Goal: Task Accomplishment & Management: Manage account settings

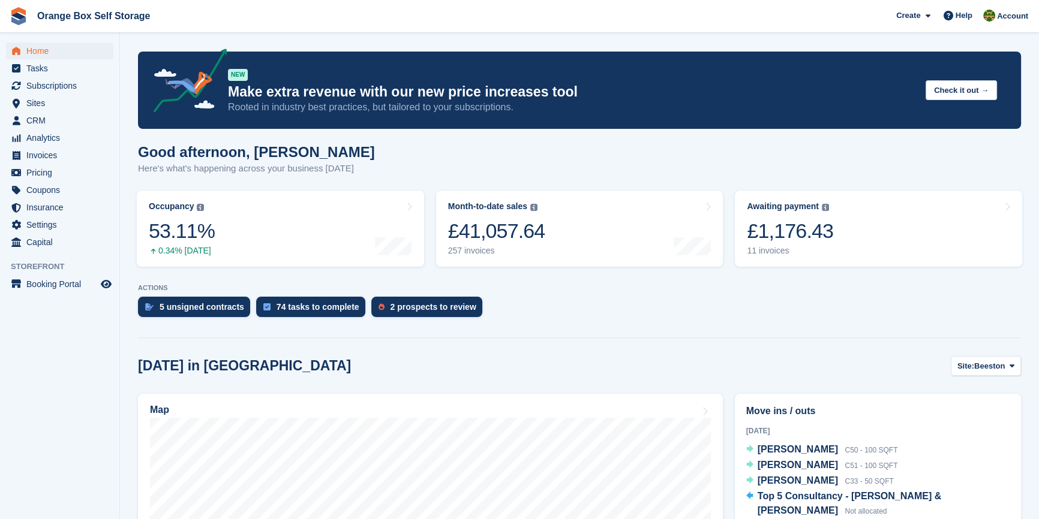
drag, startPoint x: 0, startPoint y: 0, endPoint x: 720, endPoint y: 333, distance: 793.0
click at [719, 333] on div at bounding box center [579, 335] width 883 height 5
click at [39, 387] on aside "Home Tasks Subscriptions Subscriptions Subscriptions Contracts Price increases …" at bounding box center [59, 262] width 119 height 459
click at [62, 87] on span "Subscriptions" at bounding box center [62, 85] width 72 height 17
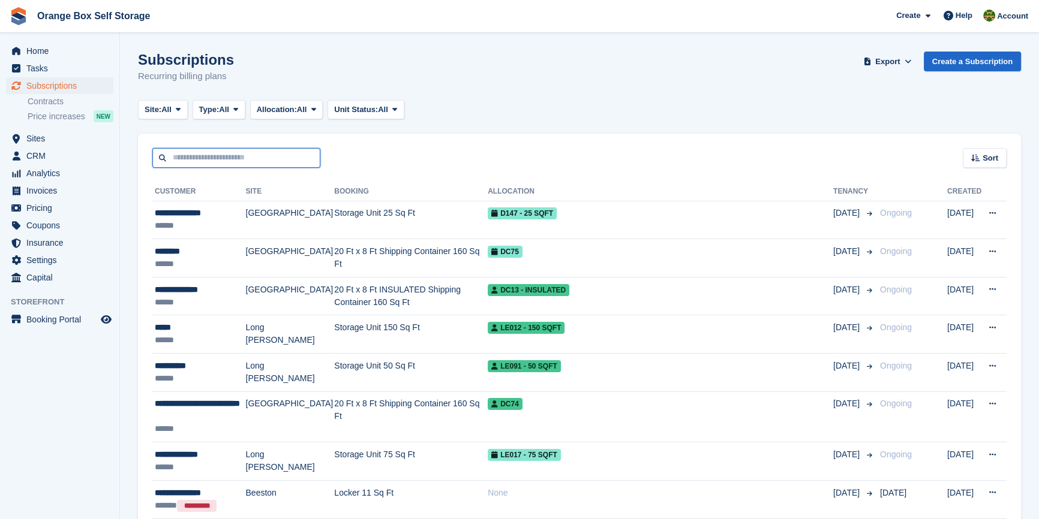
click at [217, 156] on input "text" at bounding box center [236, 158] width 168 height 20
click at [366, 148] on div "Sort Sort by Customer name Date created Move in date Move out date Created (old…" at bounding box center [579, 151] width 883 height 34
click at [368, 160] on div "Sort Sort by Customer name Date created Move in date Move out date Created (old…" at bounding box center [579, 151] width 883 height 34
click at [42, 193] on span "Invoices" at bounding box center [62, 190] width 72 height 17
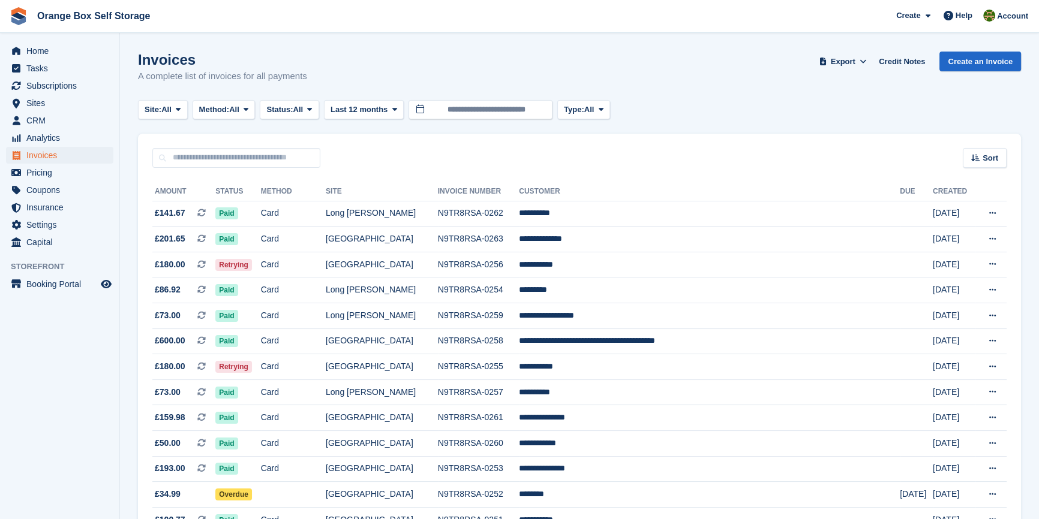
click at [293, 111] on span "Status:" at bounding box center [279, 110] width 26 height 12
click at [311, 200] on link "Open" at bounding box center [317, 203] width 104 height 22
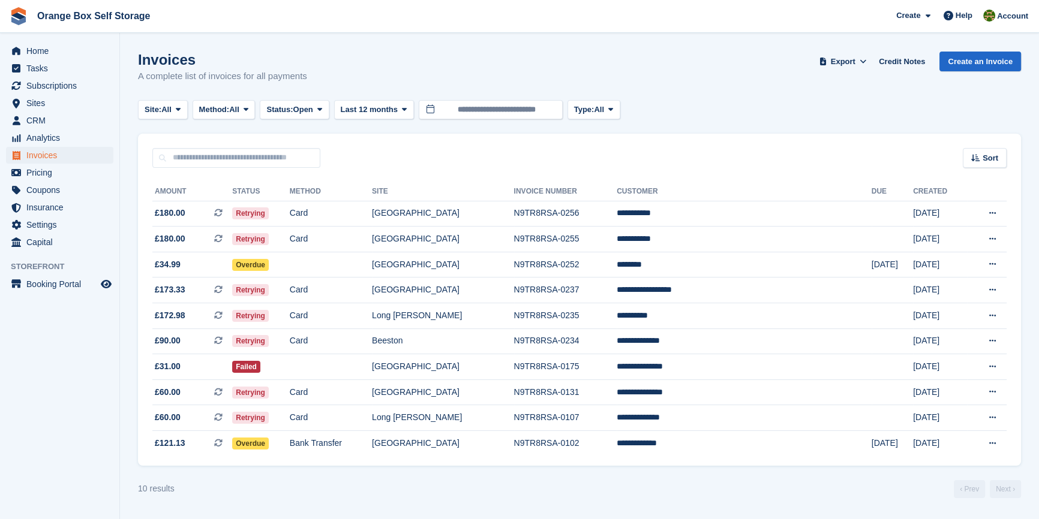
click at [16, 440] on aside "Home Tasks Subscriptions Subscriptions Subscriptions Contracts Price increases …" at bounding box center [59, 262] width 119 height 459
click at [112, 348] on aside "Home Tasks Subscriptions Subscriptions Subscriptions Contracts Price increases …" at bounding box center [59, 262] width 119 height 459
click at [44, 460] on aside "Home Tasks Subscriptions Subscriptions Subscriptions Contracts Price increases …" at bounding box center [59, 262] width 119 height 459
click at [84, 398] on aside "Home Tasks Subscriptions Subscriptions Subscriptions Contracts Price increases …" at bounding box center [59, 262] width 119 height 459
click at [356, 235] on td "Card" at bounding box center [331, 240] width 82 height 26
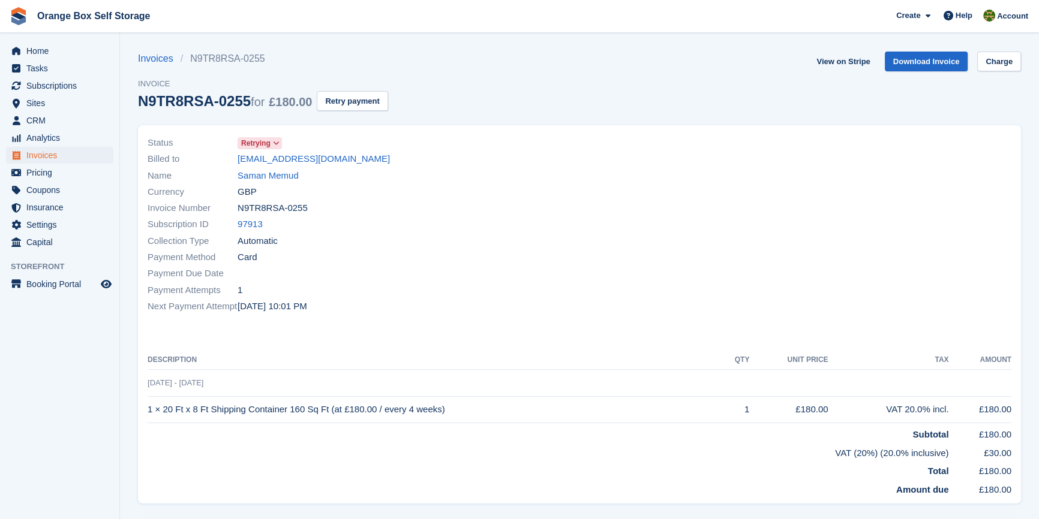
click at [1005, 74] on div "View on Stripe Download Invoice Charge" at bounding box center [915, 64] width 209 height 25
click at [1000, 66] on link "Charge" at bounding box center [999, 62] width 44 height 20
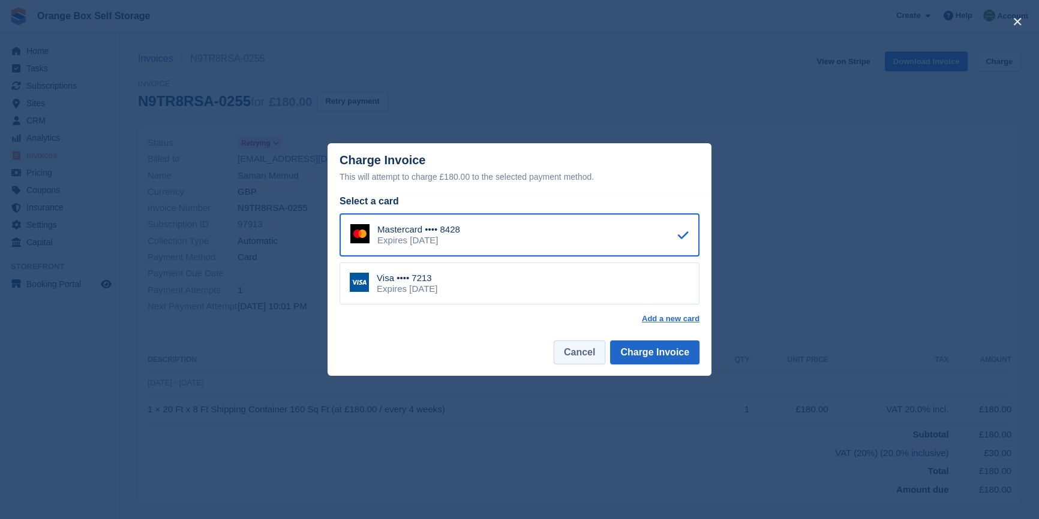
click at [565, 355] on button "Cancel" at bounding box center [580, 353] width 52 height 24
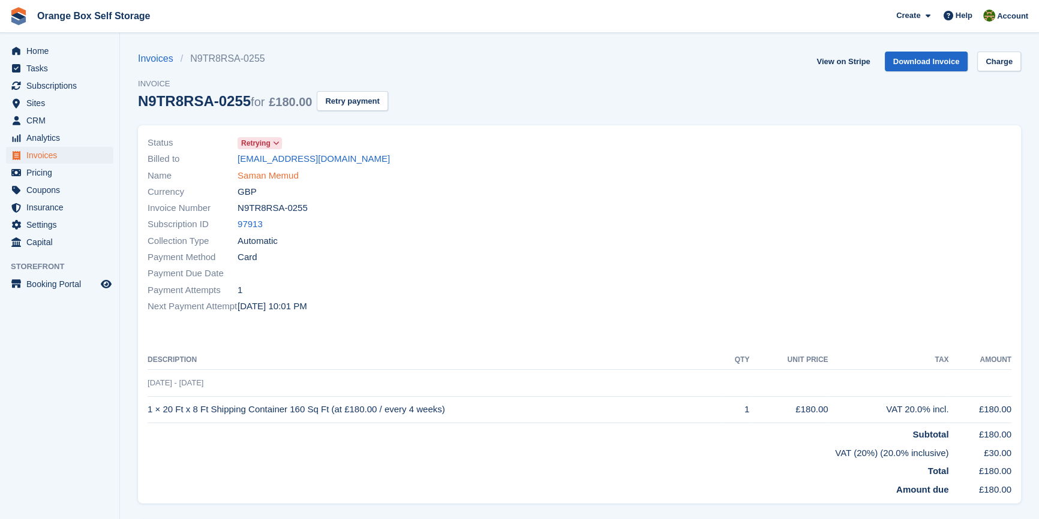
click at [272, 180] on link "Saman Memud" at bounding box center [268, 176] width 61 height 14
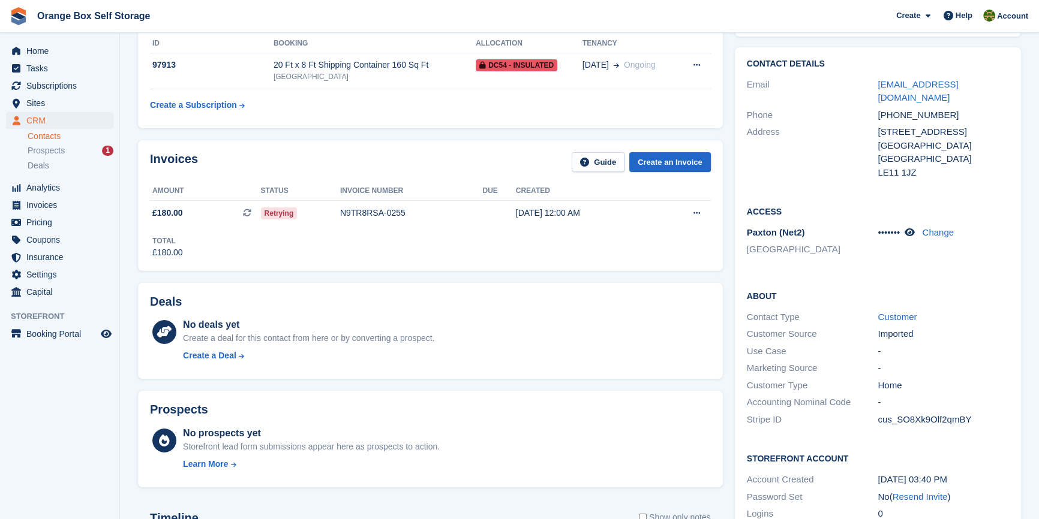
scroll to position [327, 0]
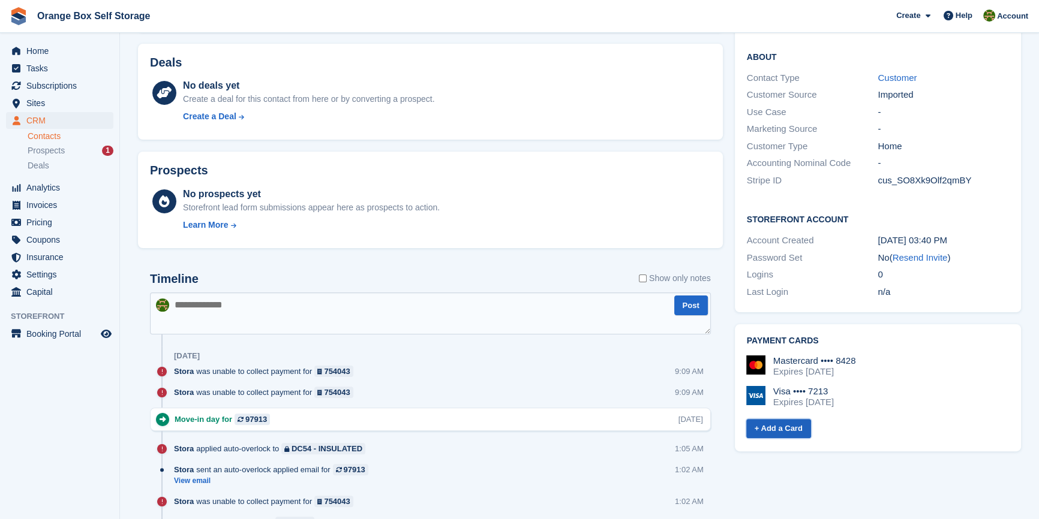
click at [765, 419] on link "+ Add a Card" at bounding box center [778, 429] width 65 height 20
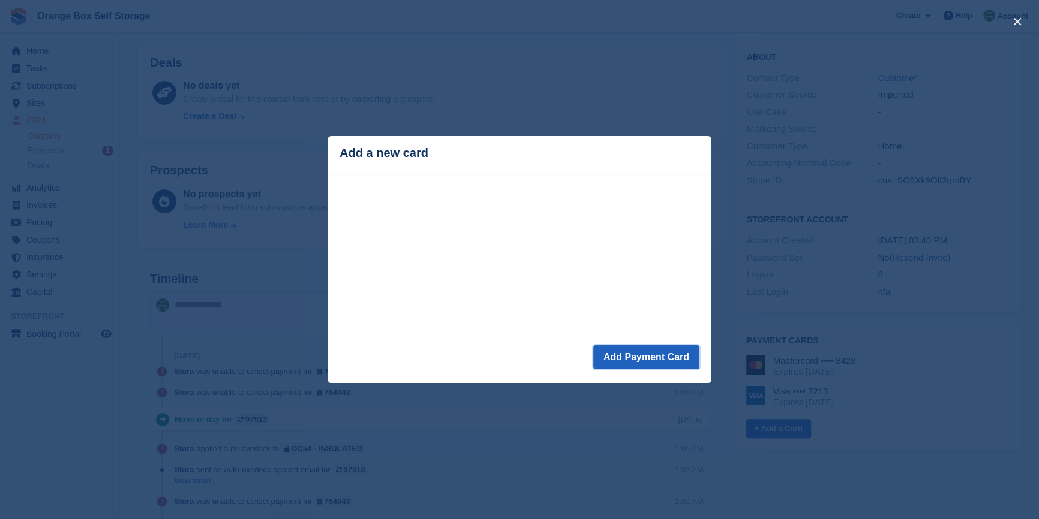
click at [641, 357] on button "Add Payment Card" at bounding box center [646, 357] width 106 height 24
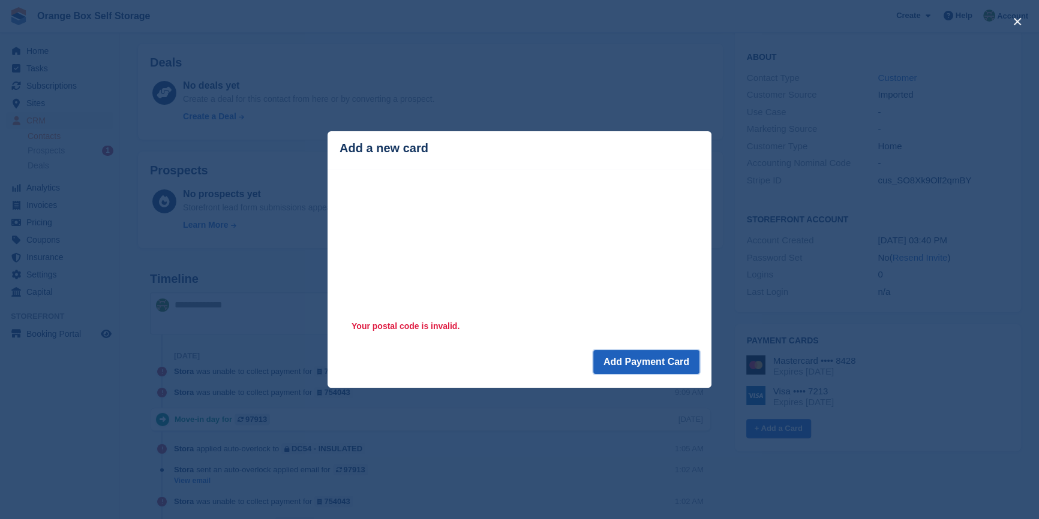
click at [653, 357] on button "Add Payment Card" at bounding box center [646, 362] width 106 height 24
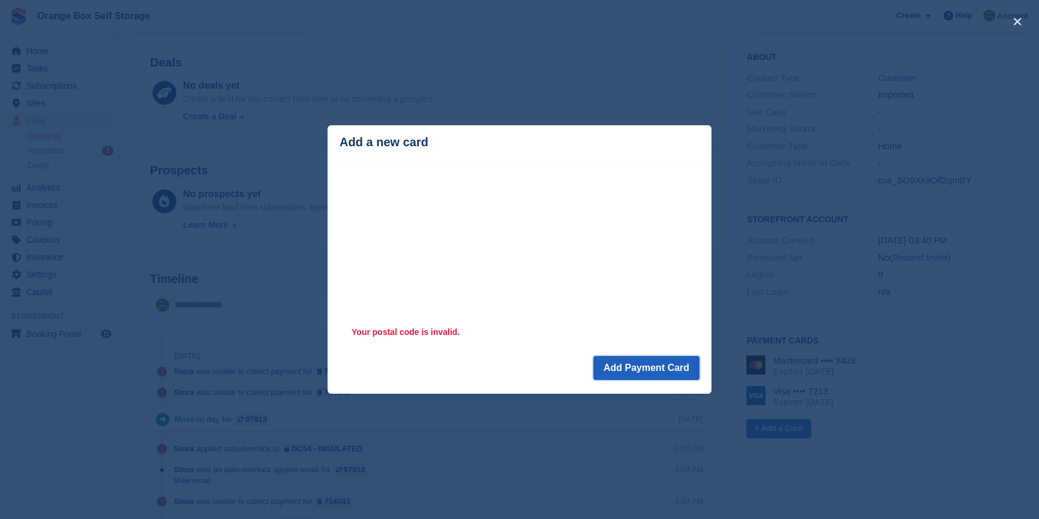
click at [684, 365] on button "Add Payment Card" at bounding box center [646, 368] width 106 height 24
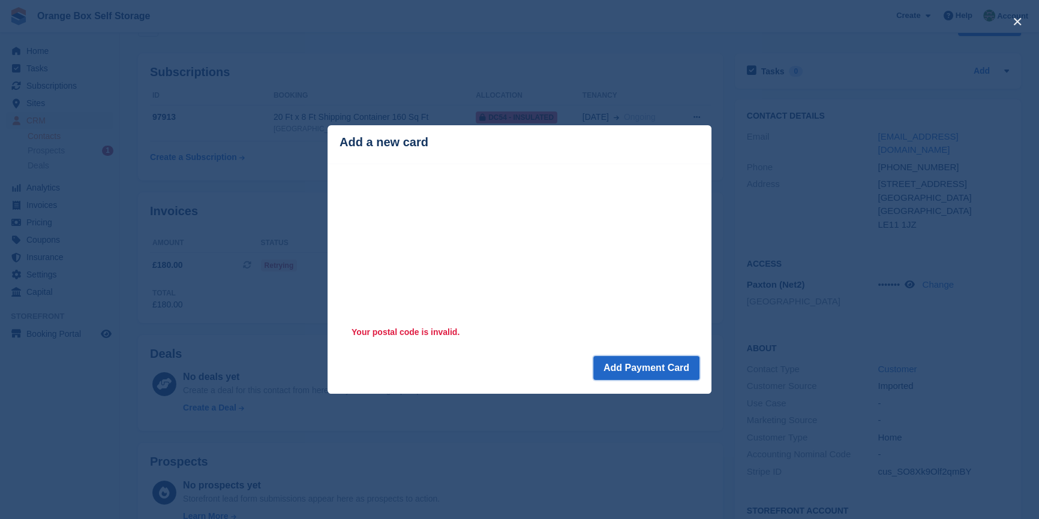
scroll to position [54, 0]
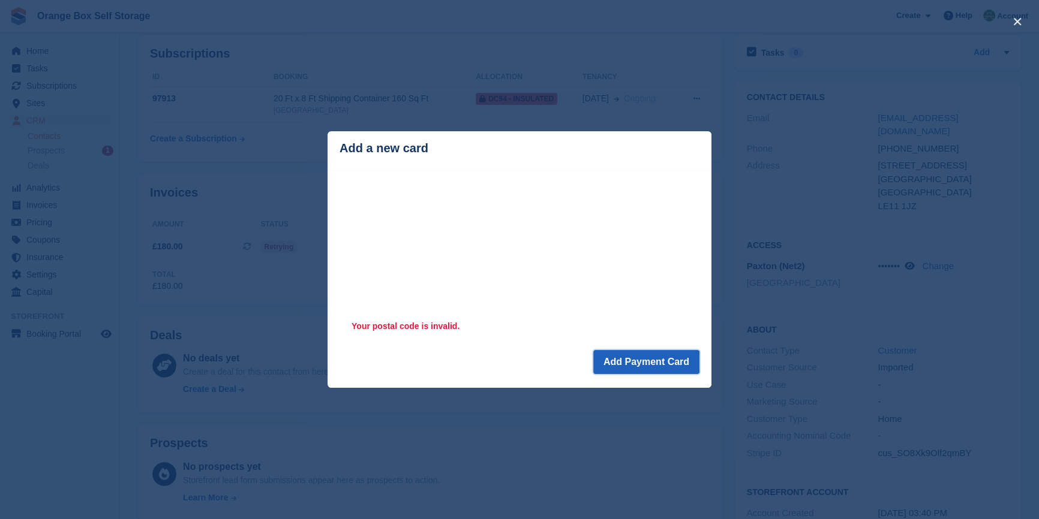
click at [640, 353] on button "Add Payment Card" at bounding box center [646, 362] width 106 height 24
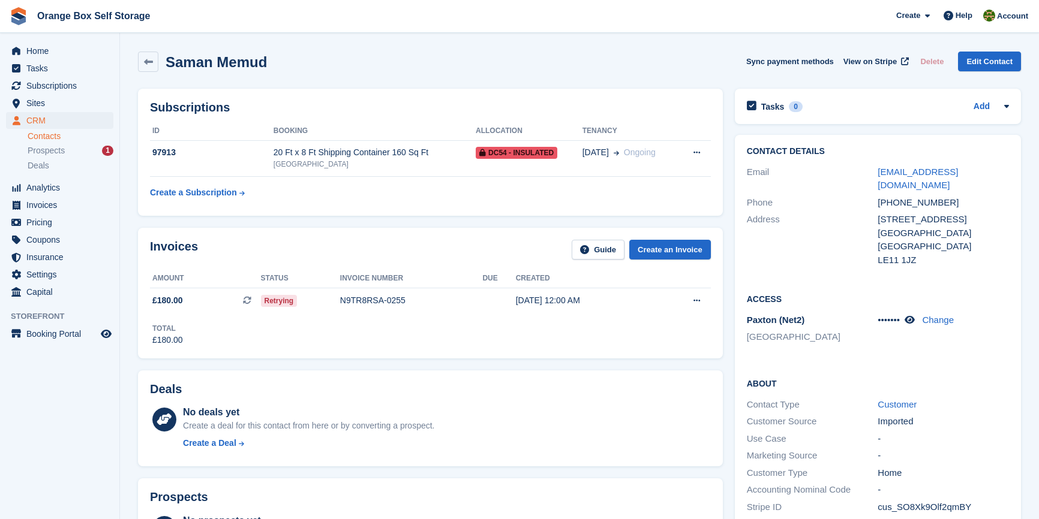
scroll to position [54, 0]
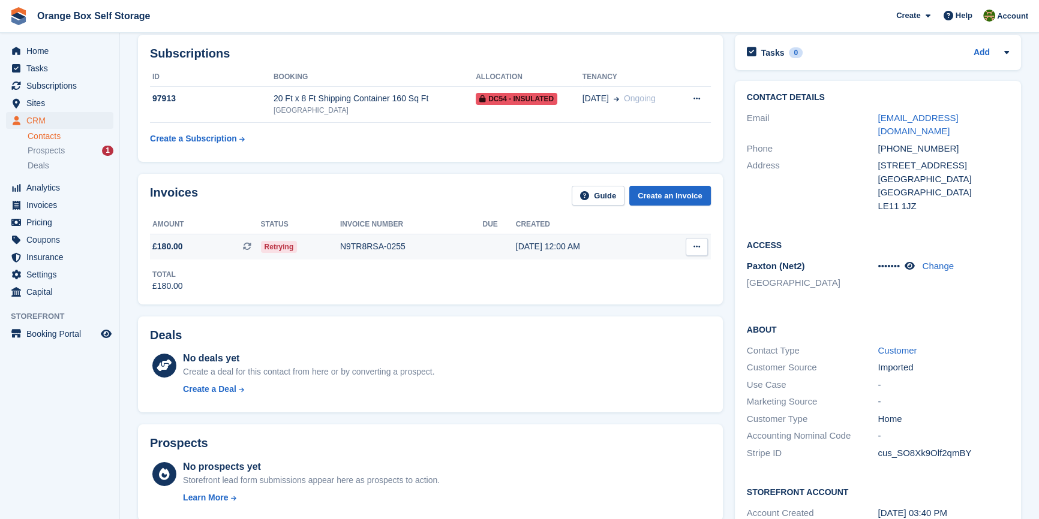
click at [374, 241] on div "N9TR8RSA-0255" at bounding box center [411, 247] width 143 height 13
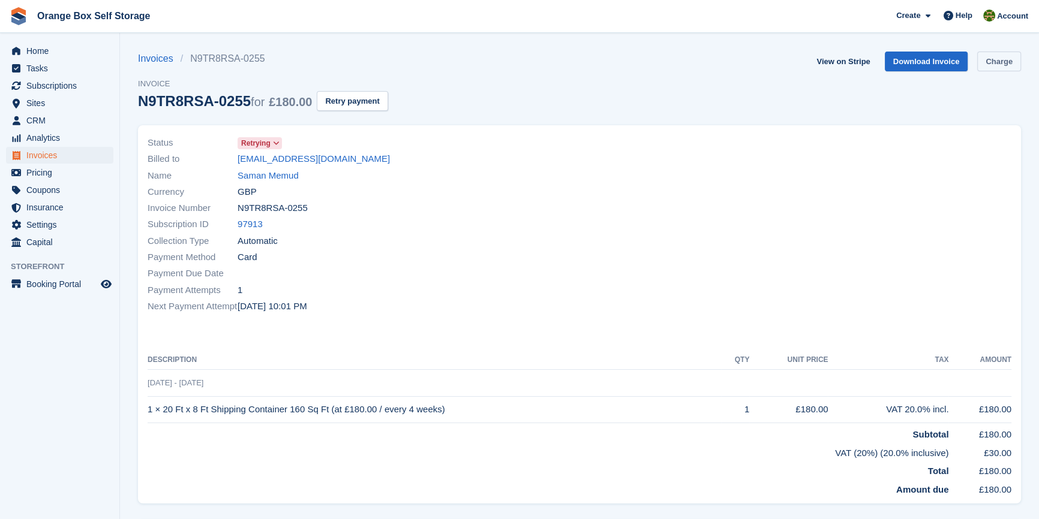
click at [1010, 59] on link "Charge" at bounding box center [999, 62] width 44 height 20
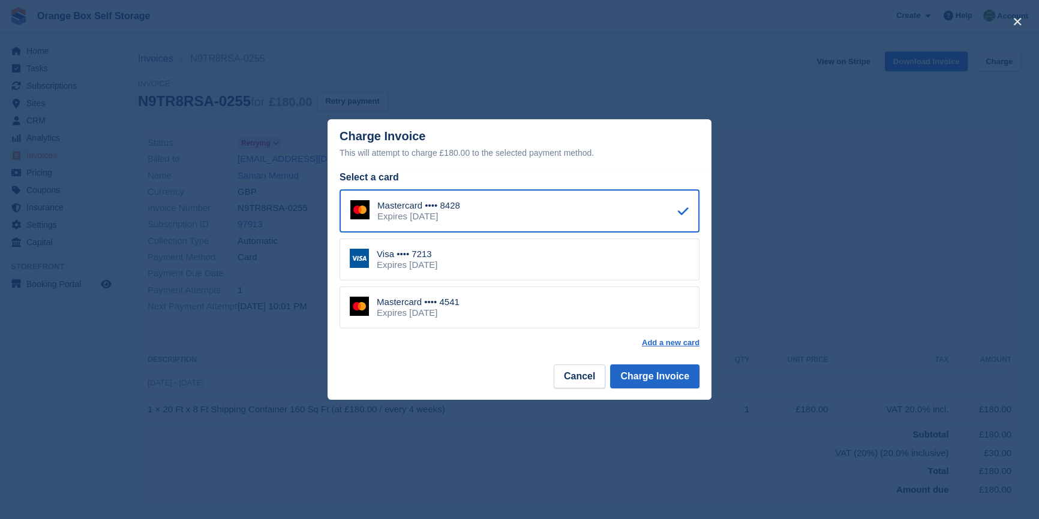
click at [524, 318] on div "Mastercard •••• 4541 Expires [DATE]" at bounding box center [519, 308] width 360 height 42
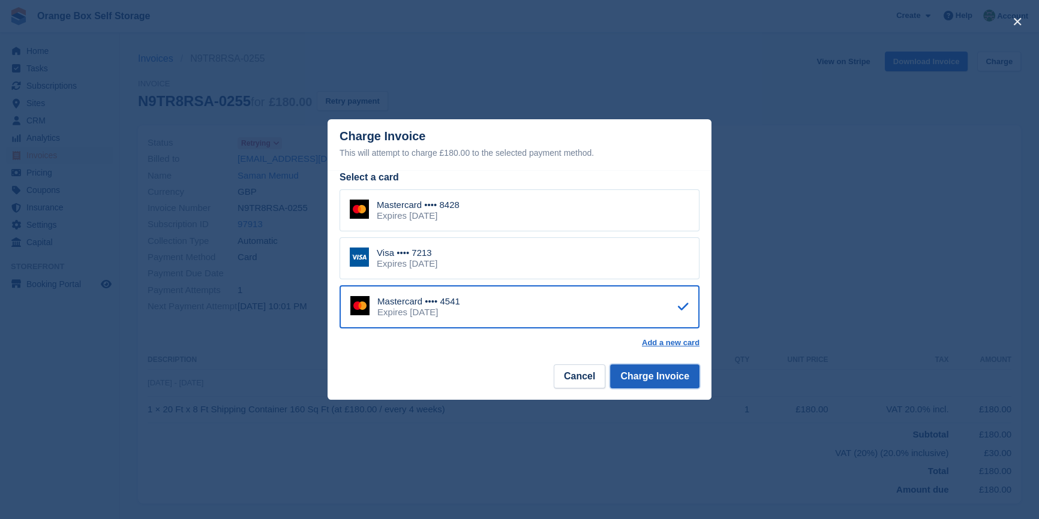
click at [650, 384] on button "Charge Invoice" at bounding box center [654, 377] width 89 height 24
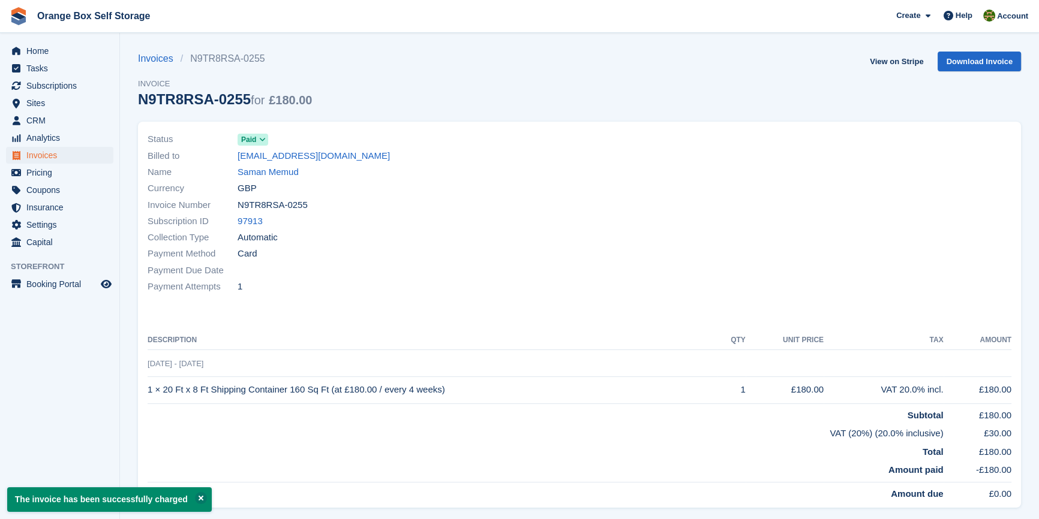
click at [546, 259] on div "Payment Method Card" at bounding box center [360, 254] width 425 height 16
click at [45, 156] on span "Invoices" at bounding box center [62, 155] width 72 height 17
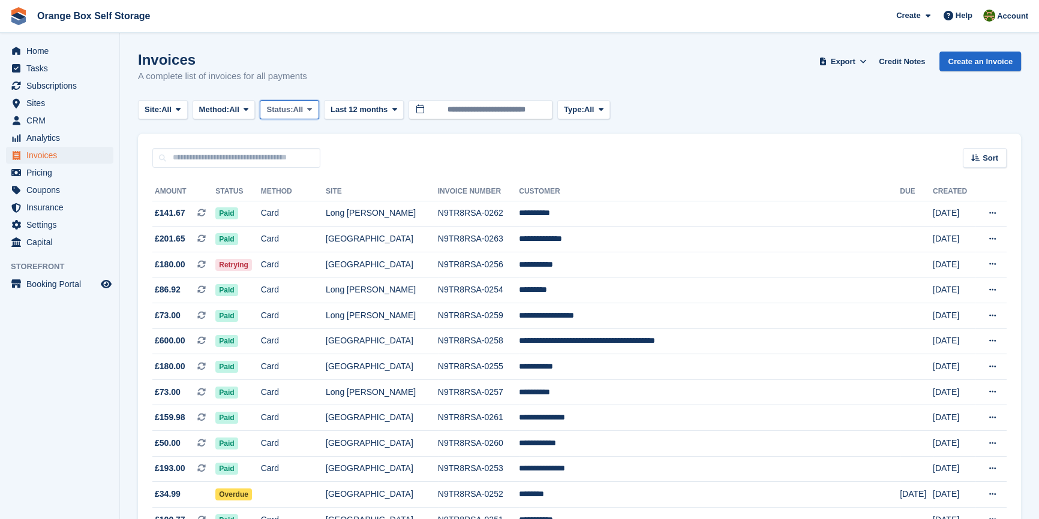
click at [301, 113] on span "All" at bounding box center [298, 110] width 10 height 12
click at [307, 206] on link "Open" at bounding box center [317, 203] width 104 height 22
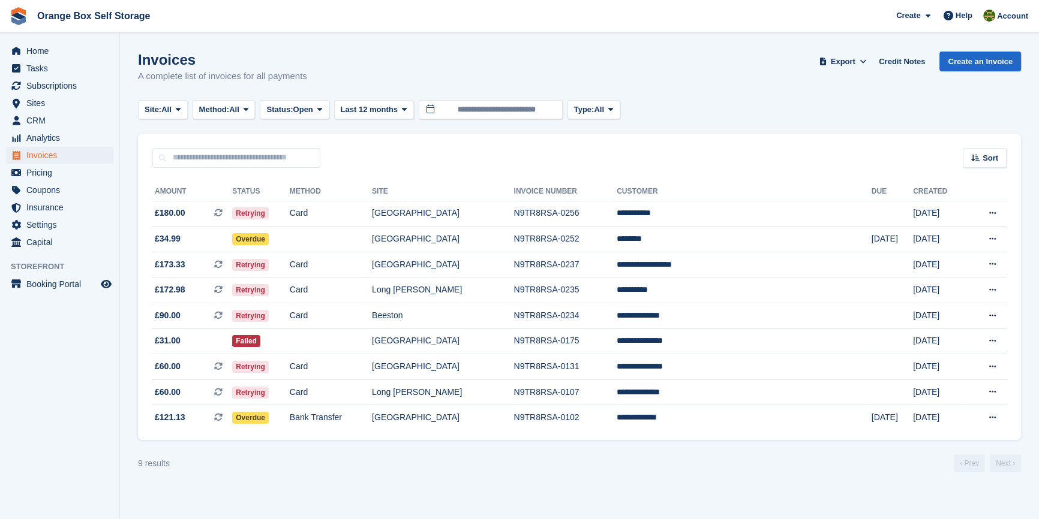
click at [55, 400] on aside "Home Tasks Subscriptions Subscriptions Subscriptions Contracts Price increases …" at bounding box center [59, 262] width 119 height 459
click at [92, 352] on aside "Home Tasks Subscriptions Subscriptions Subscriptions Contracts Price increases …" at bounding box center [59, 262] width 119 height 459
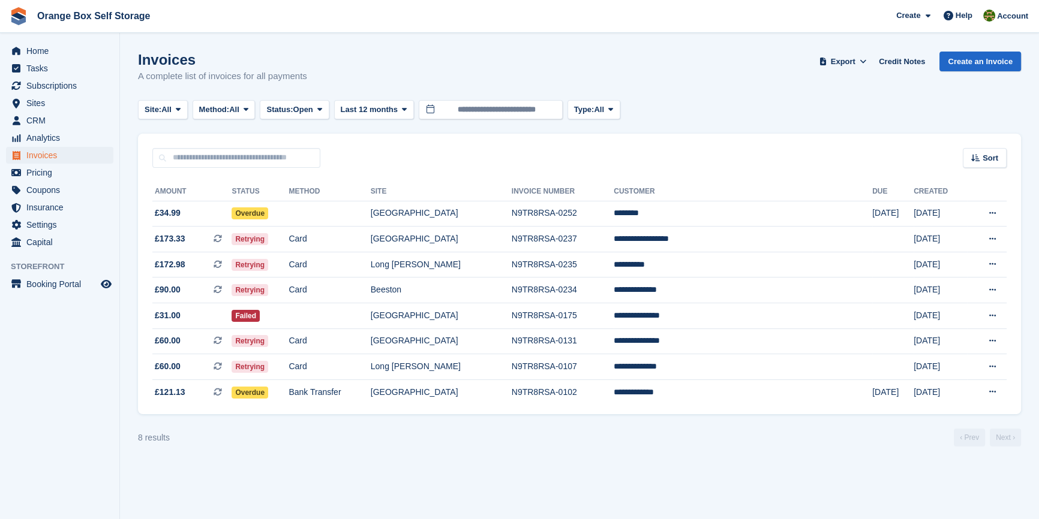
click at [10, 449] on aside "Home Tasks Subscriptions Subscriptions Subscriptions Contracts Price increases …" at bounding box center [59, 262] width 119 height 459
click at [45, 416] on aside "Home Tasks Subscriptions Subscriptions Subscriptions Contracts Price increases …" at bounding box center [59, 262] width 119 height 459
click at [408, 472] on section "Invoices A complete list of invoices for all payments Export Export Invoices Ex…" at bounding box center [579, 259] width 919 height 519
click at [404, 474] on section "Invoices A complete list of invoices for all payments Export Export Invoices Ex…" at bounding box center [579, 259] width 919 height 519
